Goal: Entertainment & Leisure: Browse casually

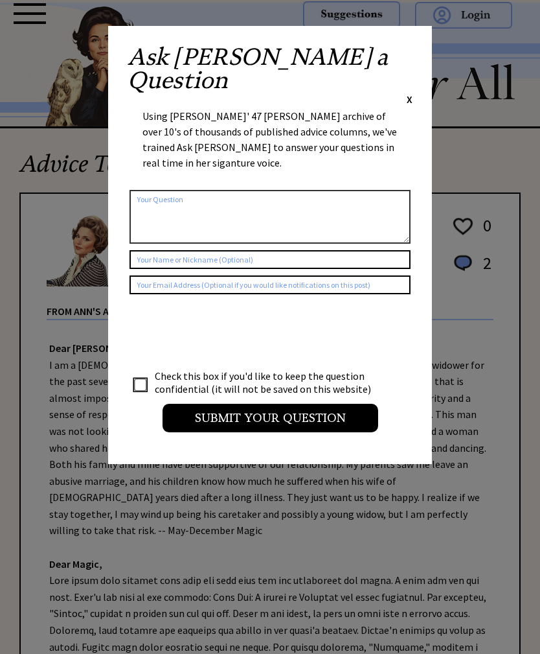
click at [419, 48] on div "Ask Ann a Question X Using Ann Landers' 47 vear archive of over 10's of thousan…" at bounding box center [270, 245] width 324 height 438
click at [410, 93] on span "X" at bounding box center [410, 99] width 6 height 13
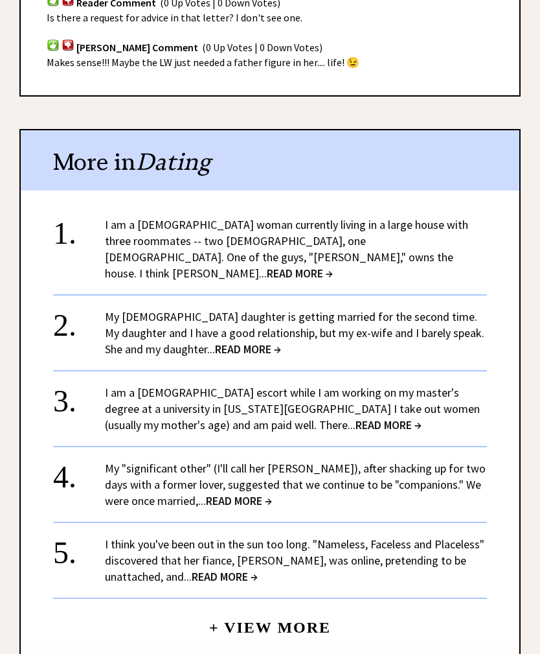
scroll to position [988, 0]
click at [267, 266] on span "READ MORE →" at bounding box center [300, 273] width 66 height 15
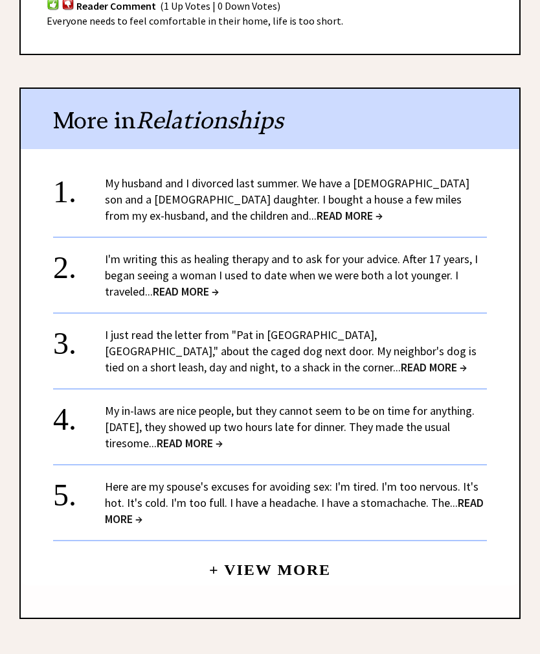
scroll to position [931, 0]
click at [317, 208] on span "READ MORE →" at bounding box center [350, 215] width 66 height 15
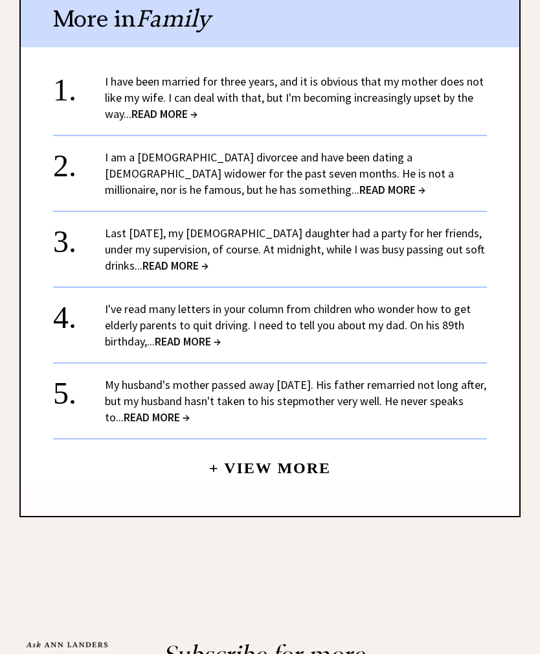
scroll to position [1097, 0]
click at [169, 106] on span "READ MORE →" at bounding box center [165, 113] width 66 height 15
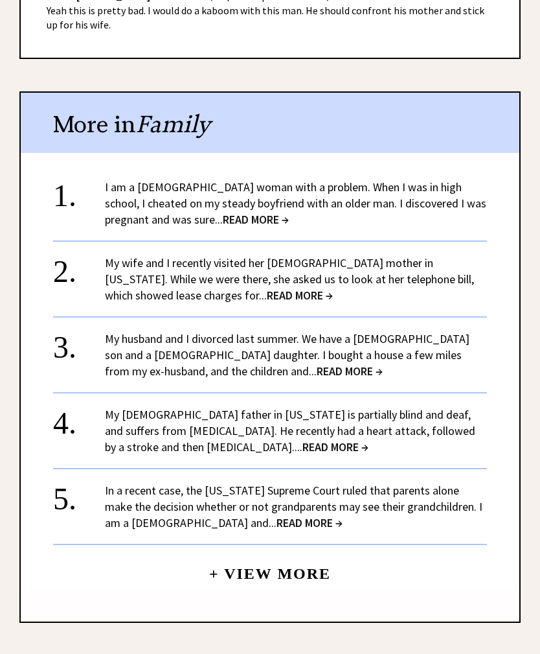
scroll to position [1190, 0]
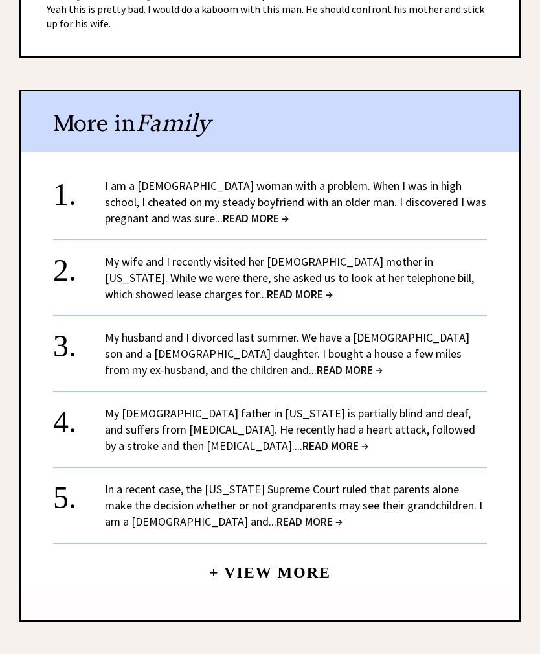
click at [267, 287] on span "READ MORE →" at bounding box center [300, 294] width 66 height 15
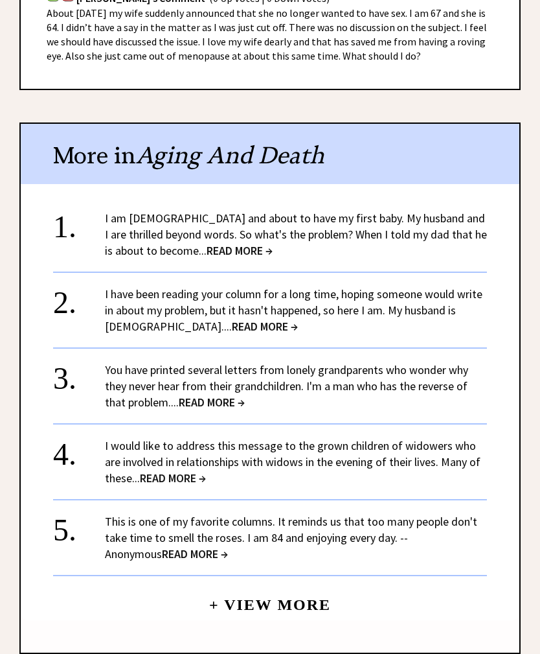
scroll to position [982, 0]
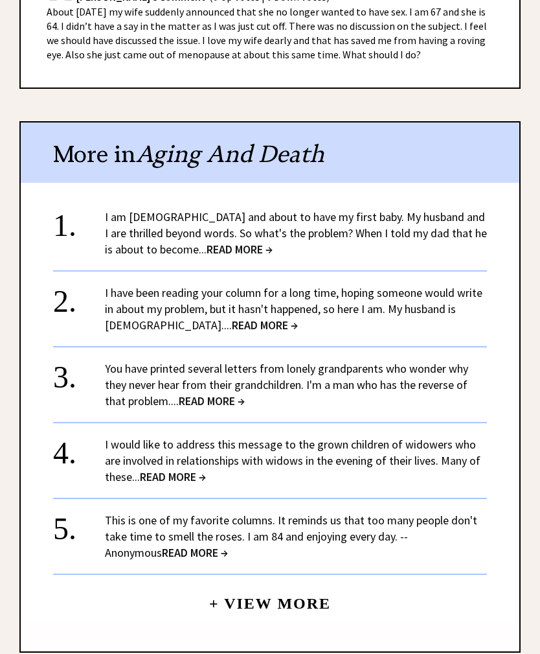
click at [242, 242] on span "READ MORE →" at bounding box center [240, 249] width 66 height 15
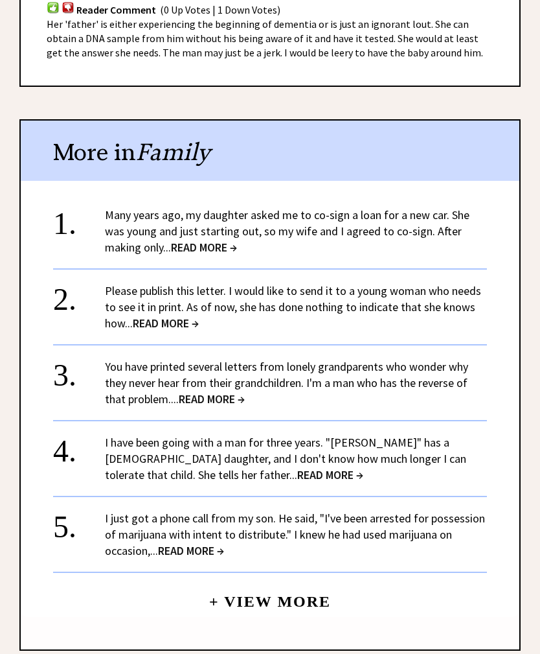
scroll to position [1044, 0]
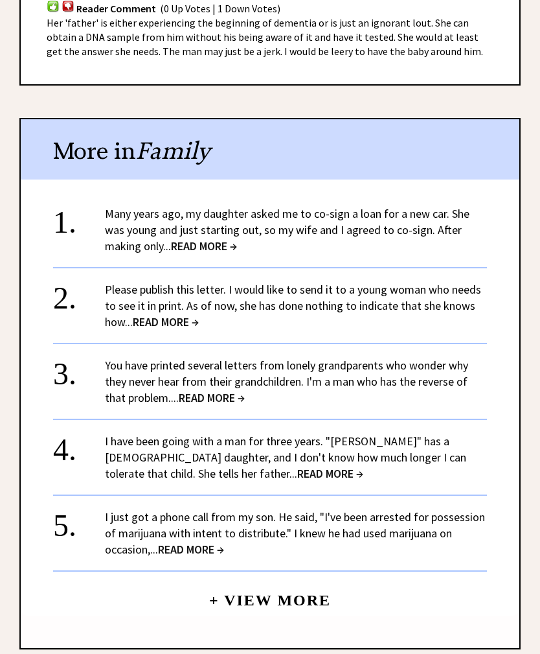
click at [190, 239] on span "READ MORE →" at bounding box center [204, 246] width 66 height 15
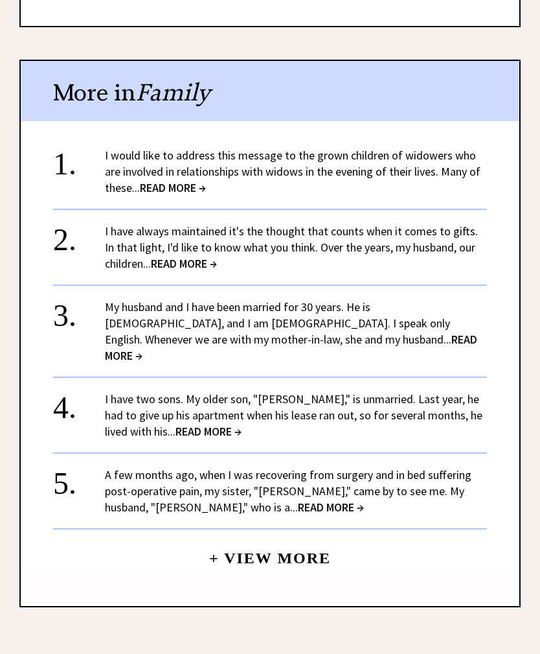
scroll to position [1291, 0]
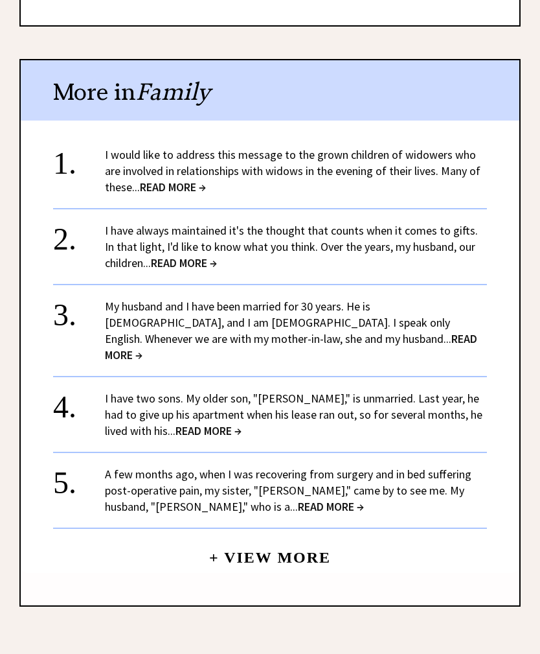
click at [179, 424] on span "READ MORE →" at bounding box center [209, 431] width 66 height 15
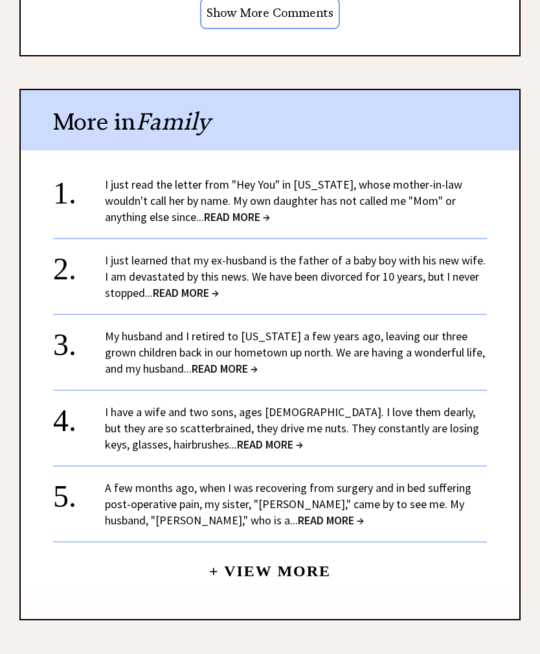
scroll to position [1194, 0]
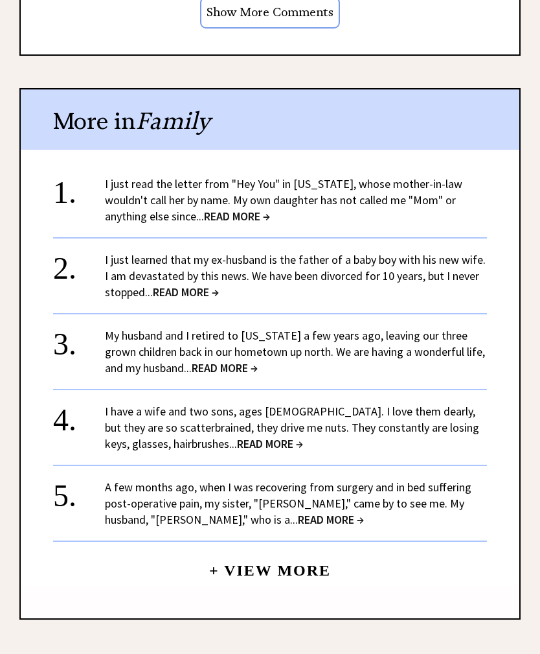
click at [298, 513] on span "READ MORE →" at bounding box center [331, 520] width 66 height 15
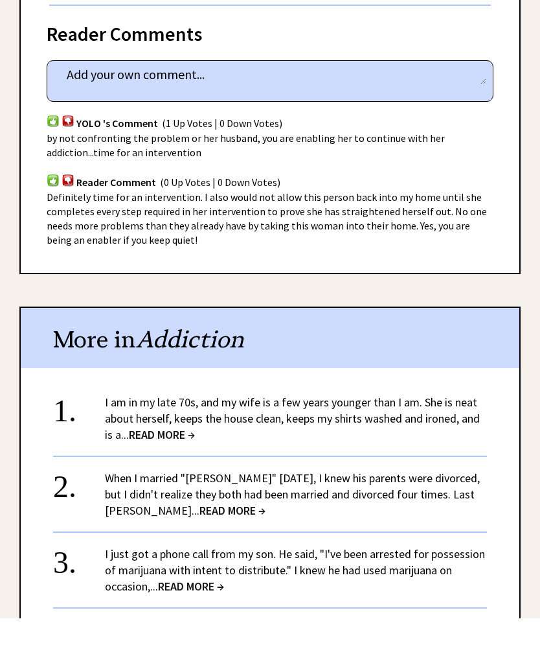
scroll to position [811, 0]
